Goal: Task Accomplishment & Management: Manage account settings

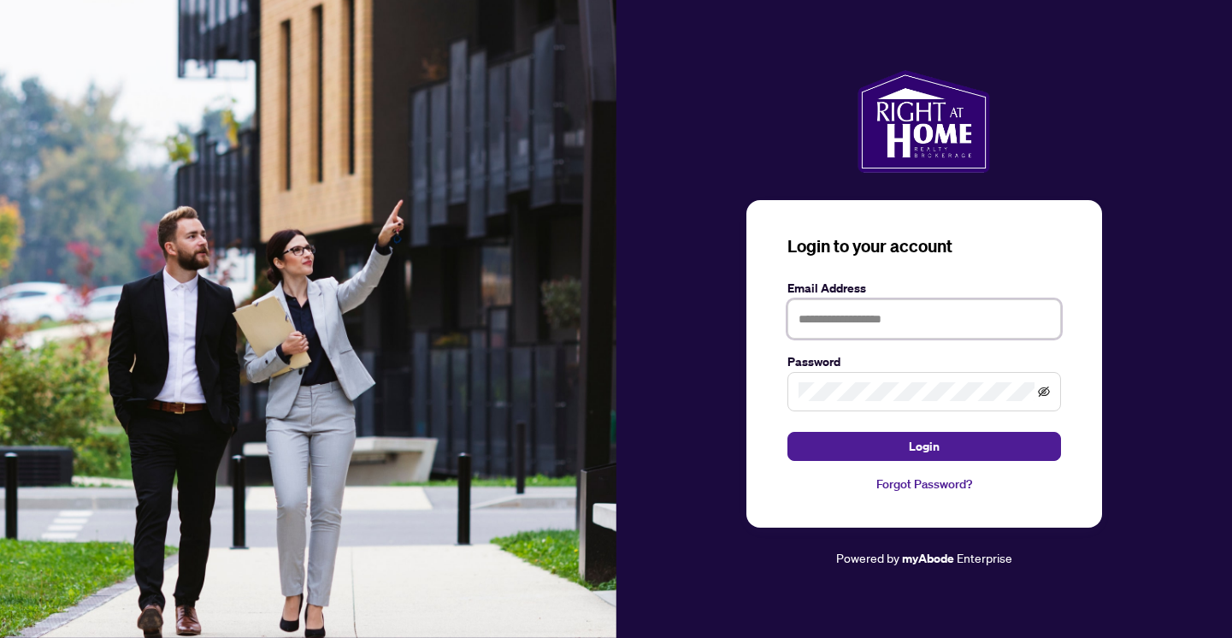
type input "**********"
click at [1047, 392] on icon "eye-invisible" at bounding box center [1044, 392] width 12 height 12
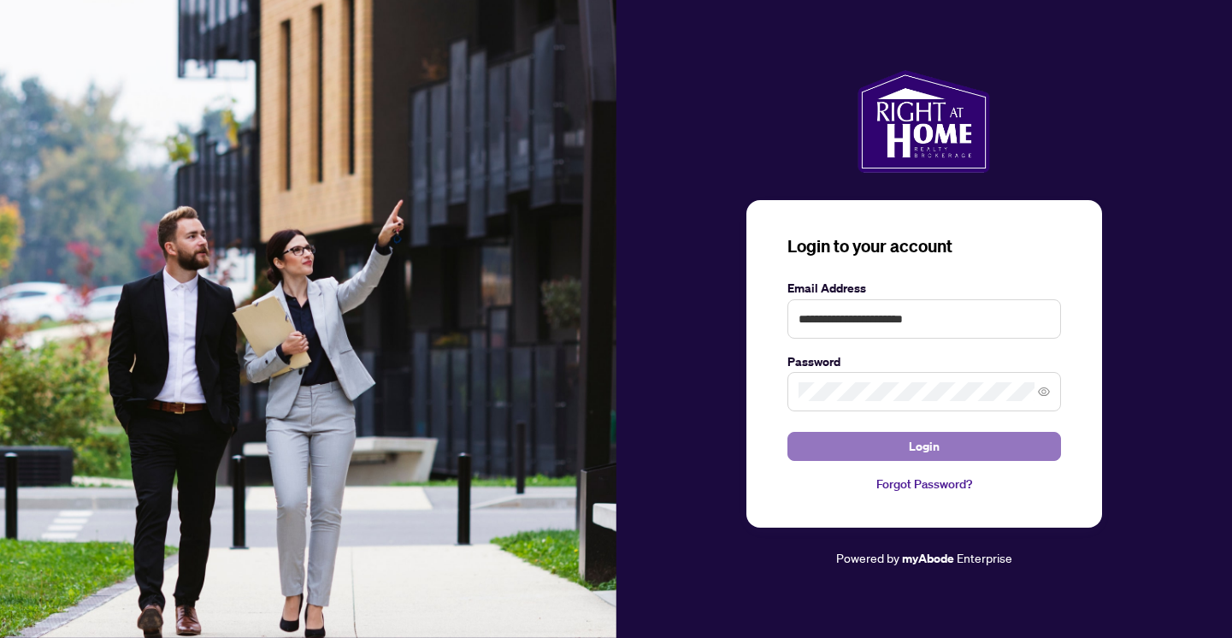
click at [903, 453] on button "Login" at bounding box center [924, 446] width 274 height 29
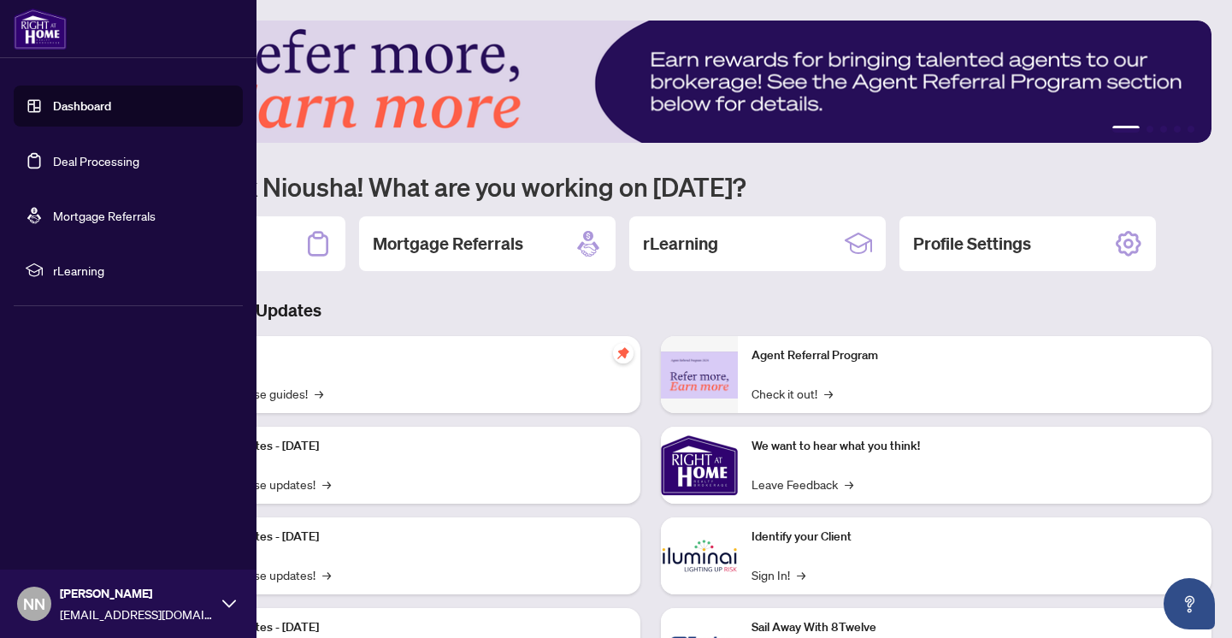
click at [62, 156] on link "Deal Processing" at bounding box center [96, 160] width 86 height 15
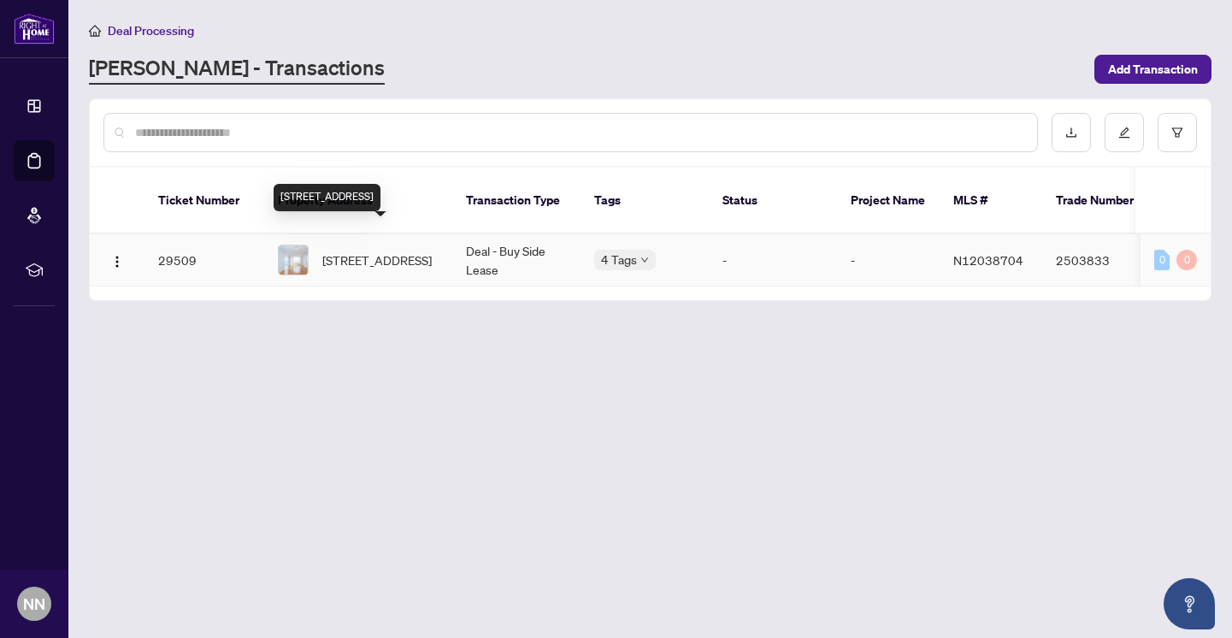
click at [374, 251] on span "[STREET_ADDRESS]" at bounding box center [376, 260] width 109 height 19
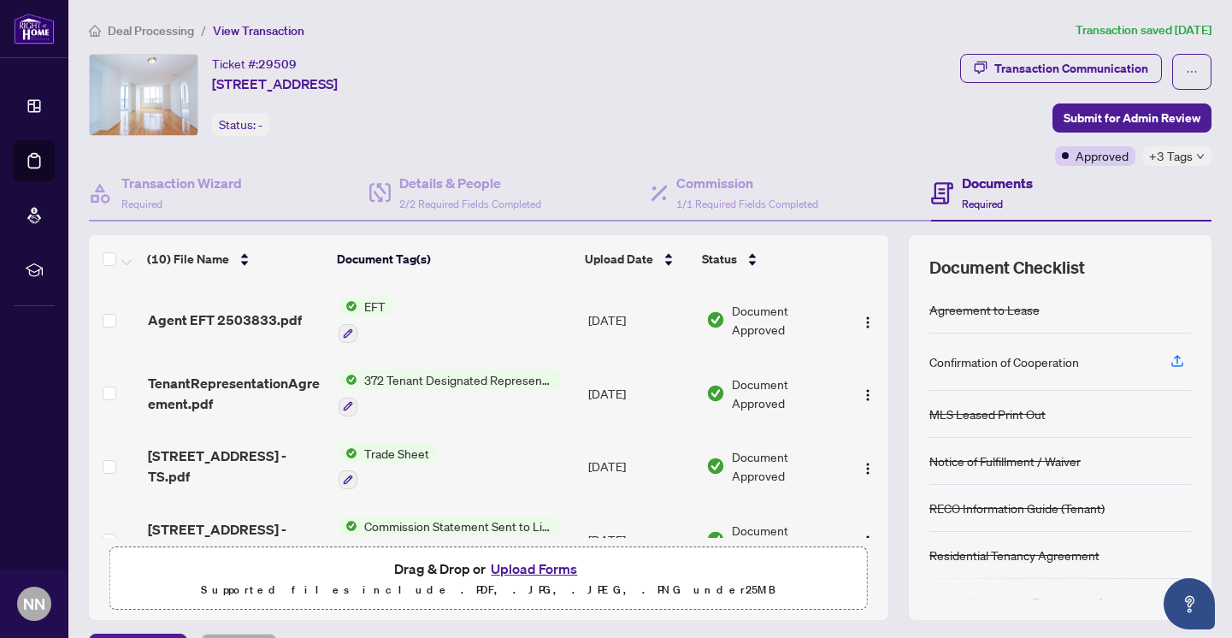
click at [362, 305] on span "EFT" at bounding box center [374, 306] width 35 height 19
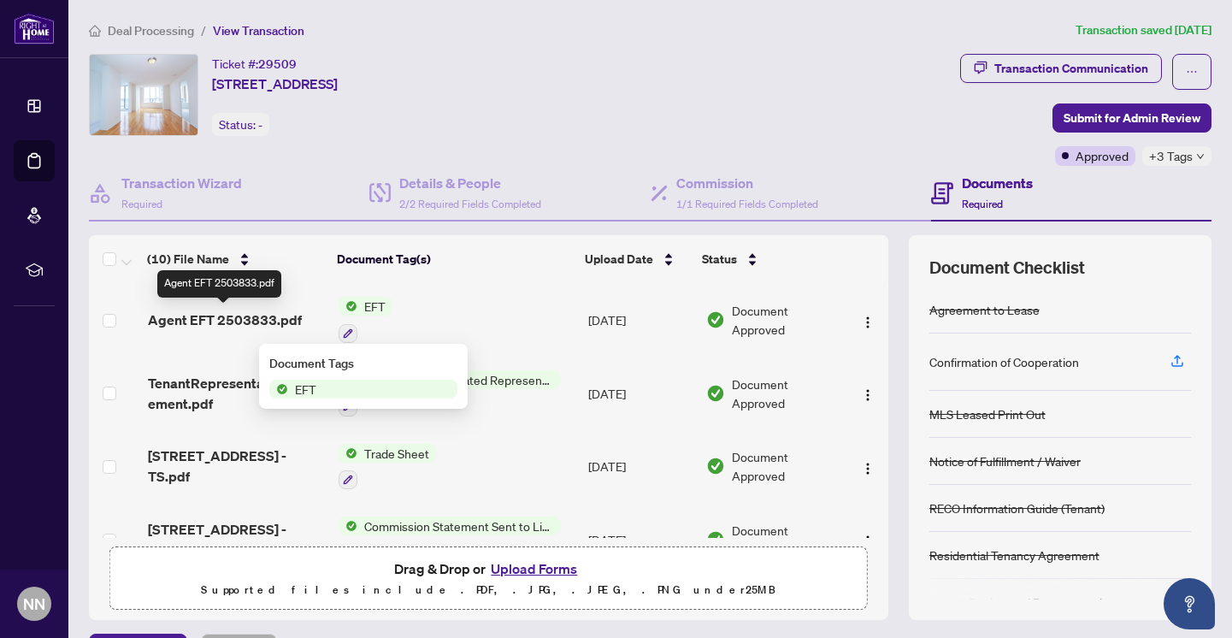
click at [239, 317] on span "Agent EFT 2503833.pdf" at bounding box center [225, 320] width 154 height 21
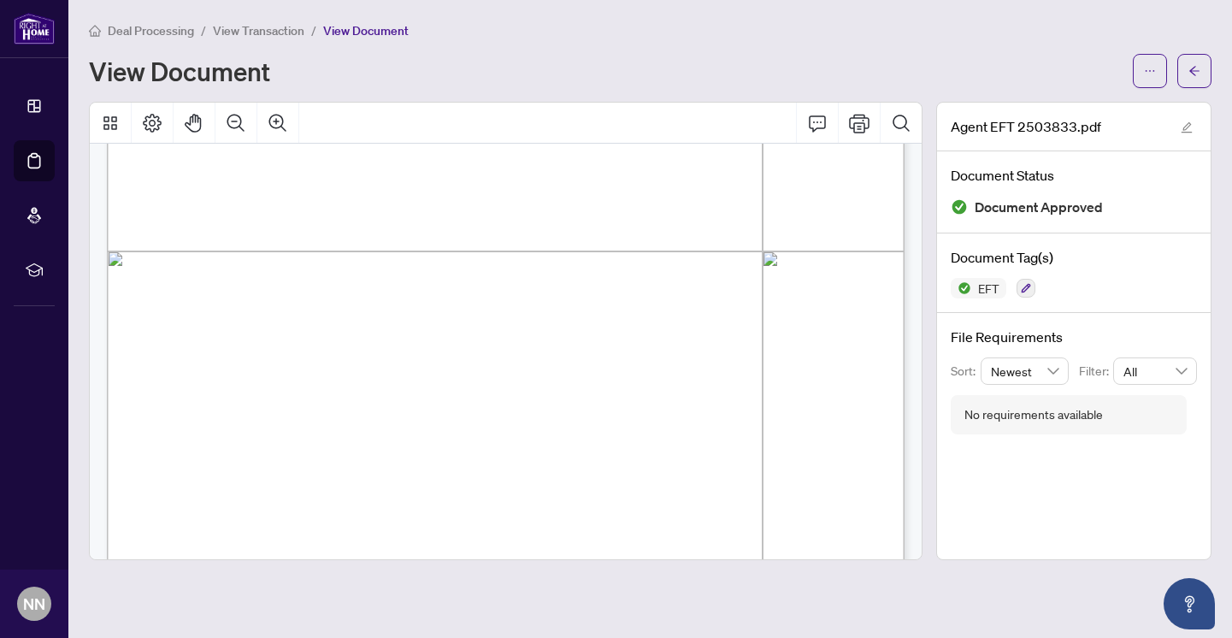
scroll to position [613, 0]
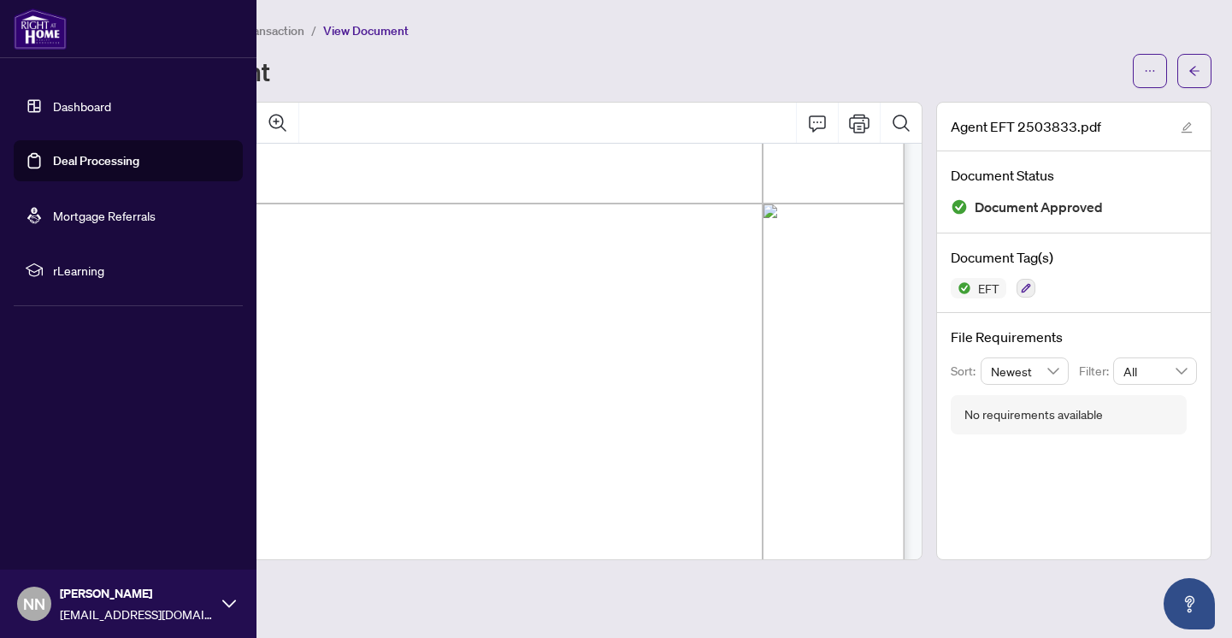
click at [96, 153] on link "Deal Processing" at bounding box center [96, 160] width 86 height 15
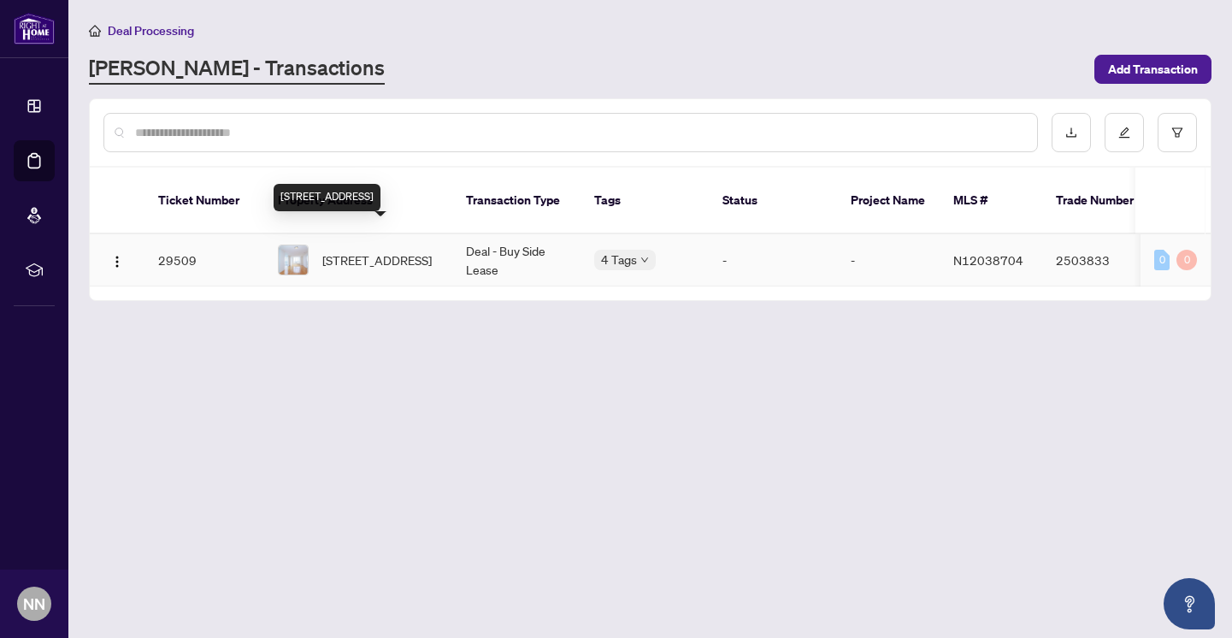
click at [358, 251] on span "[STREET_ADDRESS]" at bounding box center [376, 260] width 109 height 19
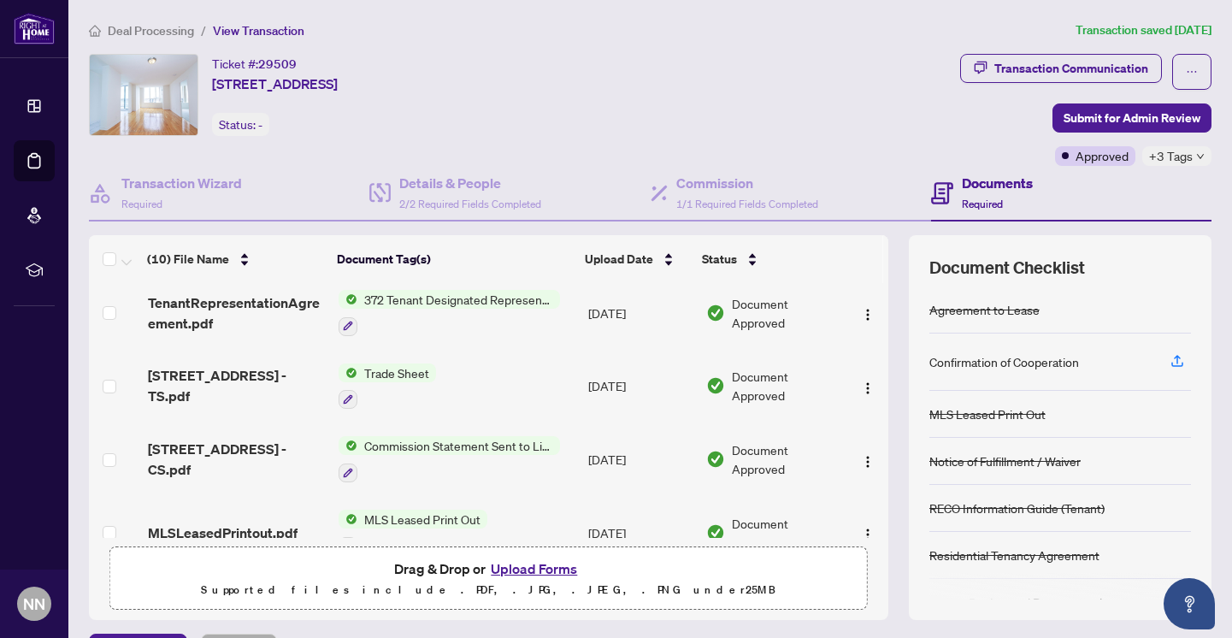
scroll to position [85, 0]
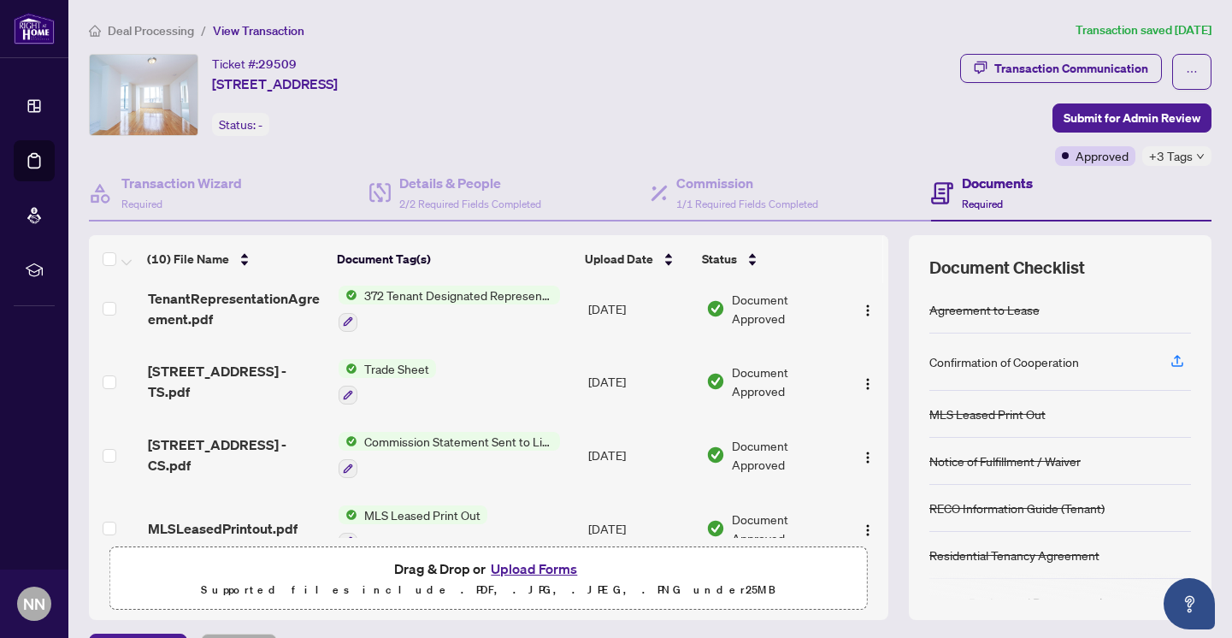
click at [481, 441] on span "Commission Statement Sent to Listing Brokerage" at bounding box center [458, 441] width 203 height 19
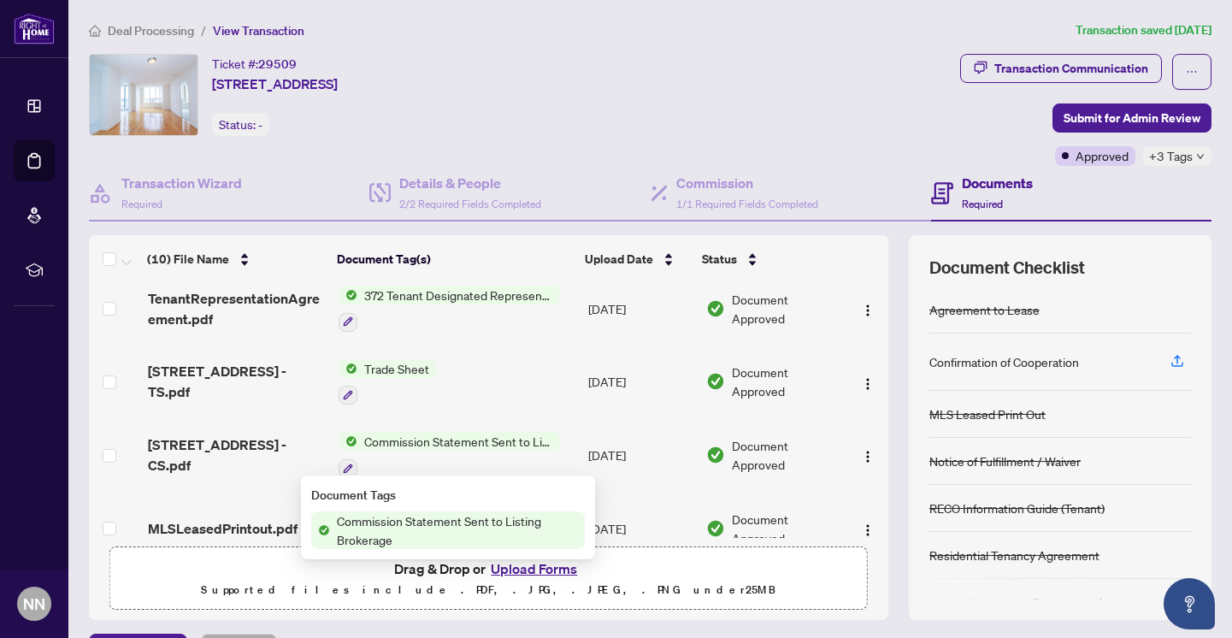
click at [533, 462] on div at bounding box center [449, 467] width 221 height 21
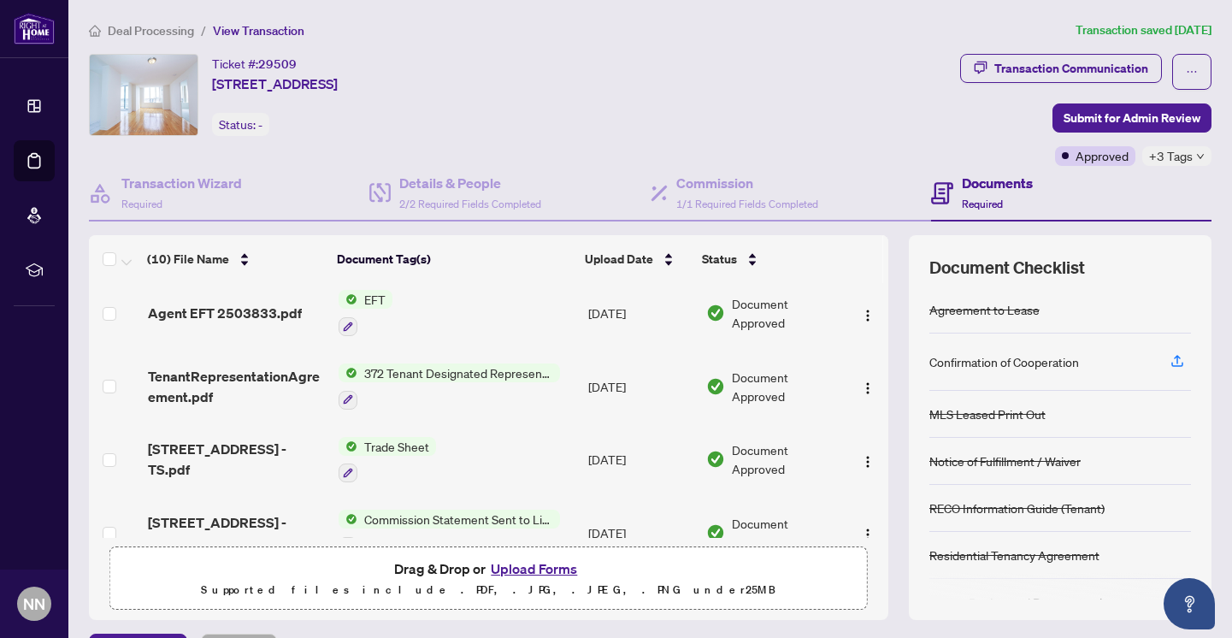
scroll to position [0, 0]
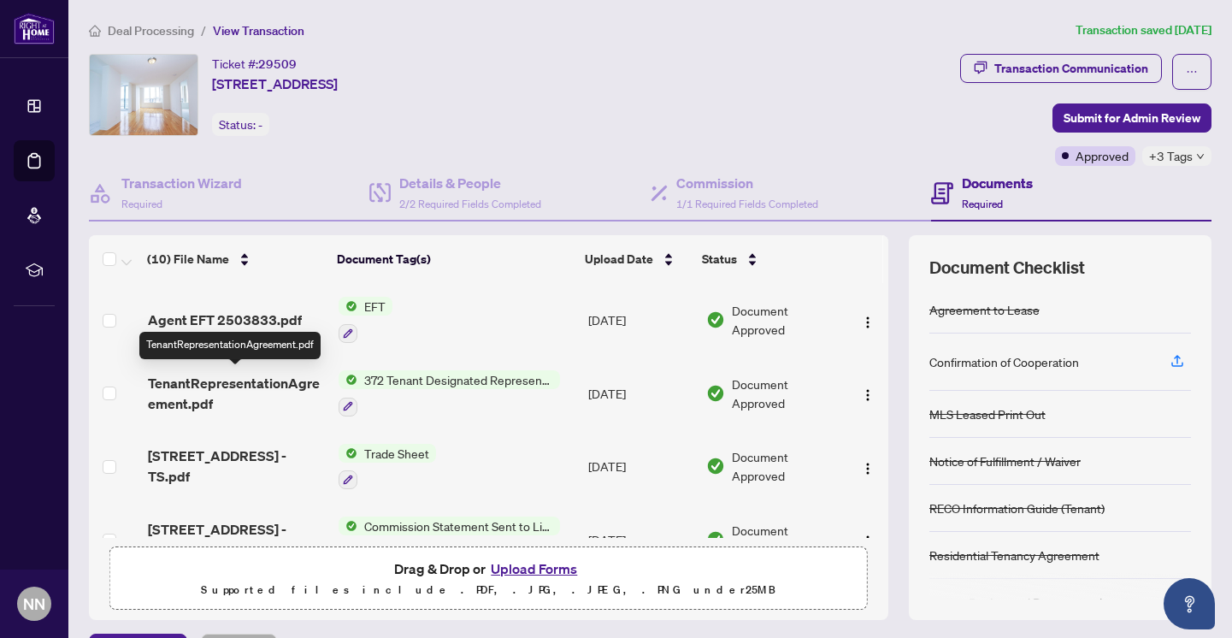
click at [271, 381] on span "TenantRepresentationAgreement.pdf" at bounding box center [236, 393] width 177 height 41
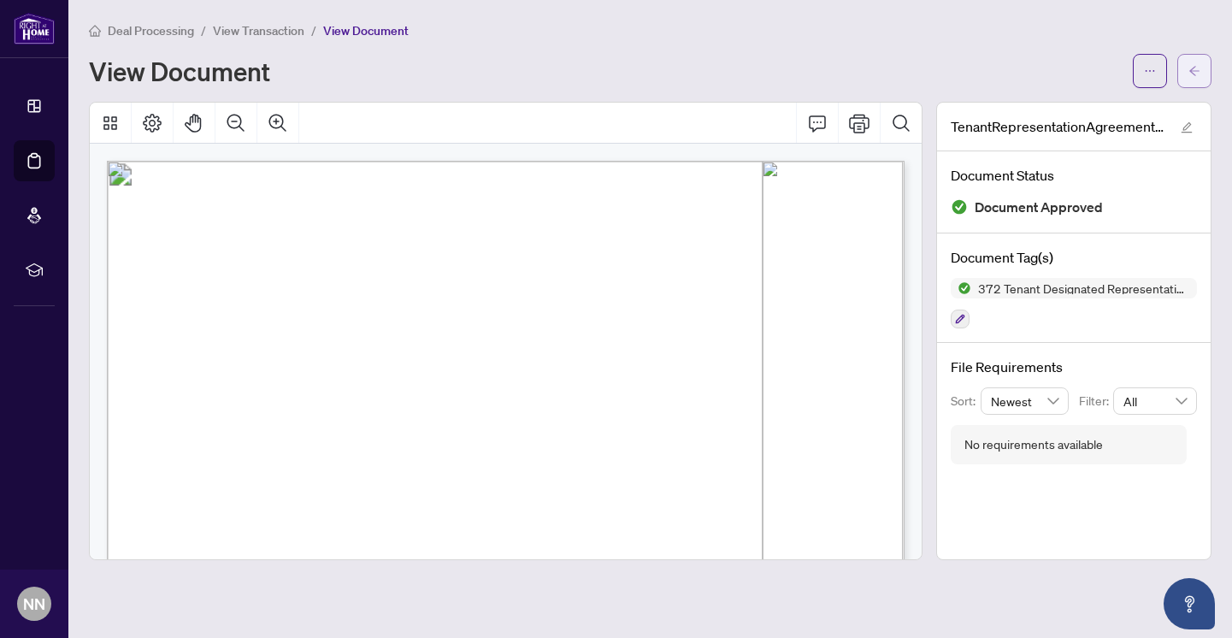
click at [1204, 70] on button "button" at bounding box center [1194, 71] width 34 height 34
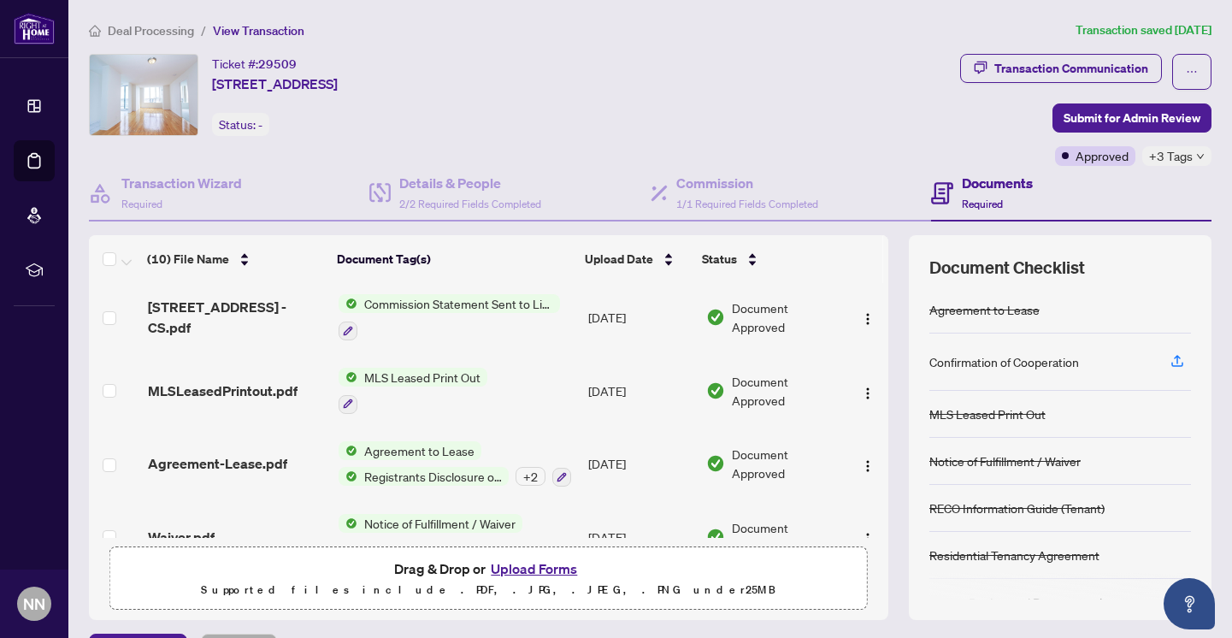
scroll to position [252, 0]
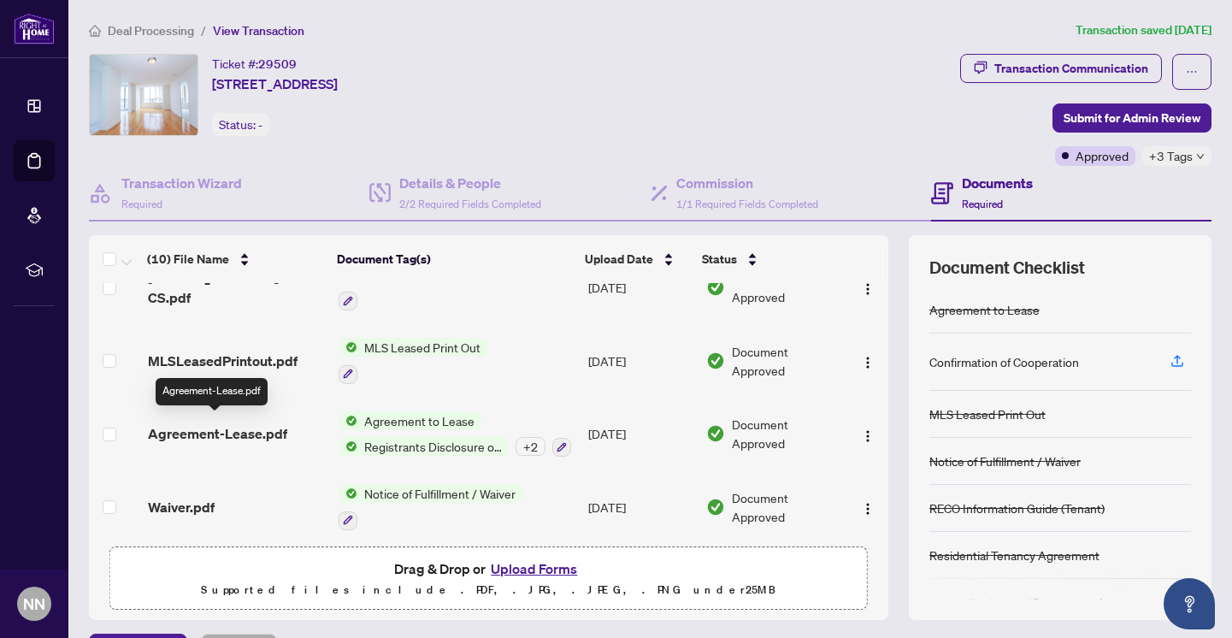
click at [237, 426] on span "Agreement-Lease.pdf" at bounding box center [217, 433] width 139 height 21
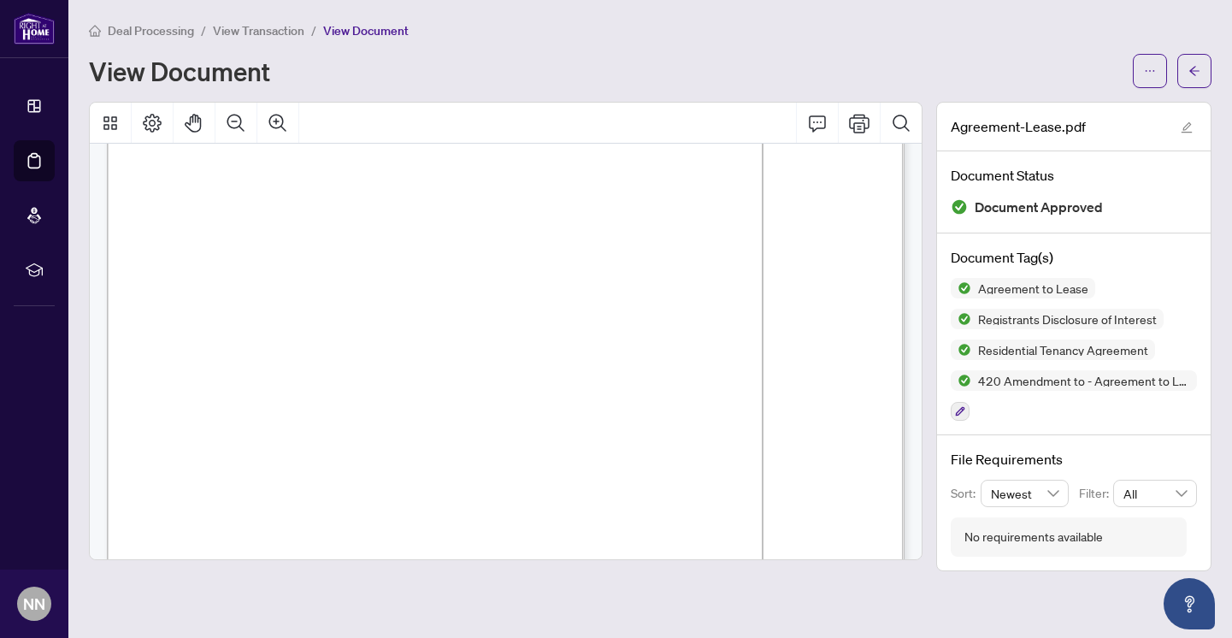
scroll to position [12989, 0]
click at [1202, 72] on button "button" at bounding box center [1194, 71] width 34 height 34
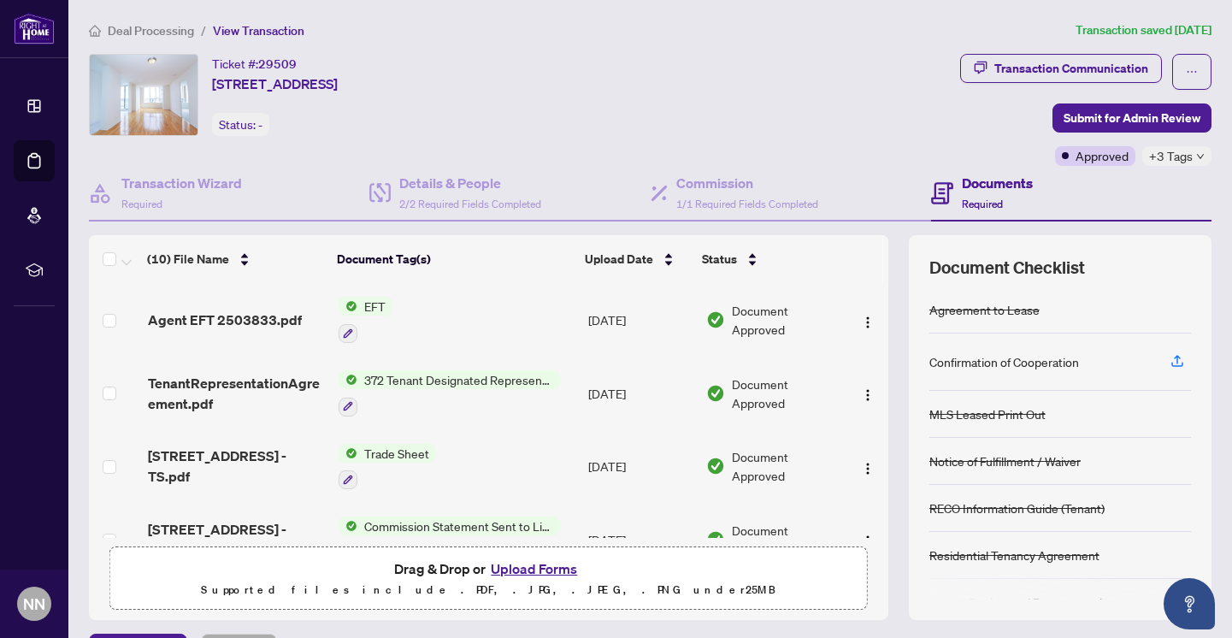
click at [272, 379] on span "TenantRepresentationAgreement.pdf" at bounding box center [236, 393] width 177 height 41
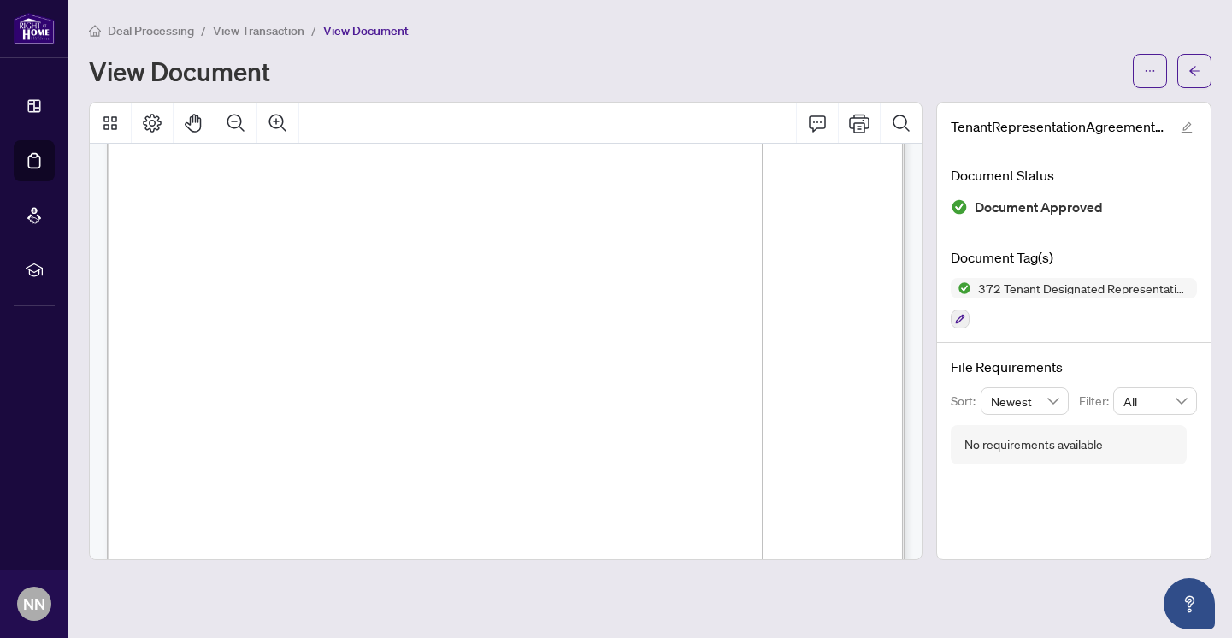
scroll to position [3691, 0]
drag, startPoint x: 141, startPoint y: 187, endPoint x: 357, endPoint y: 326, distance: 256.1
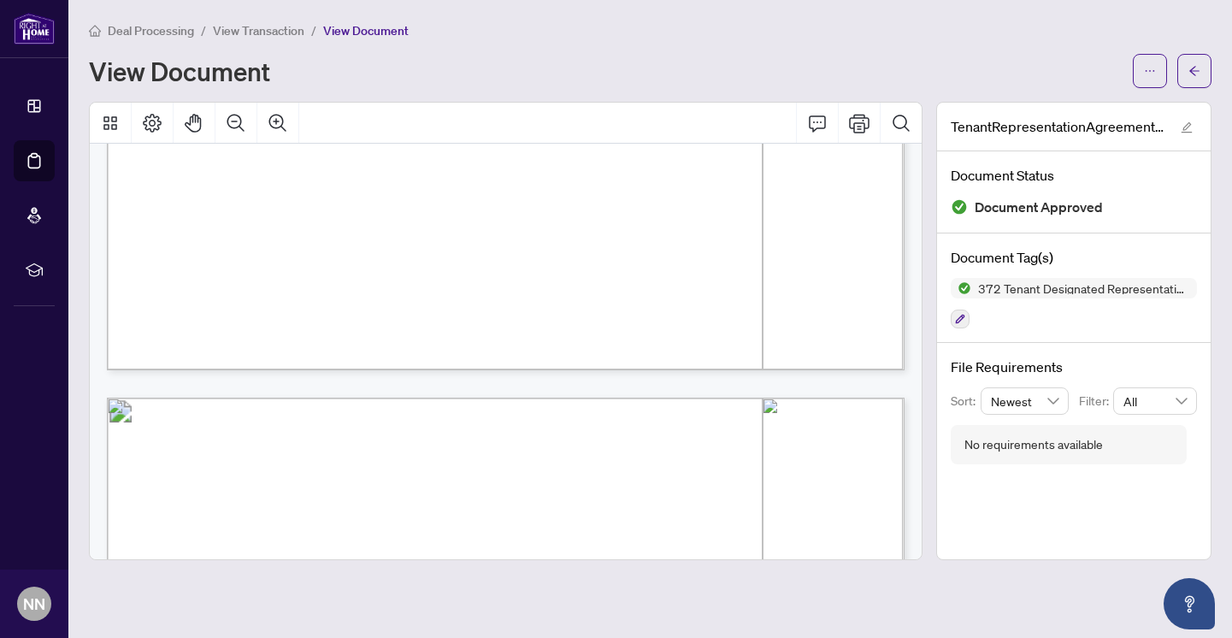
scroll to position [3257, 0]
